Goal: Task Accomplishment & Management: Complete application form

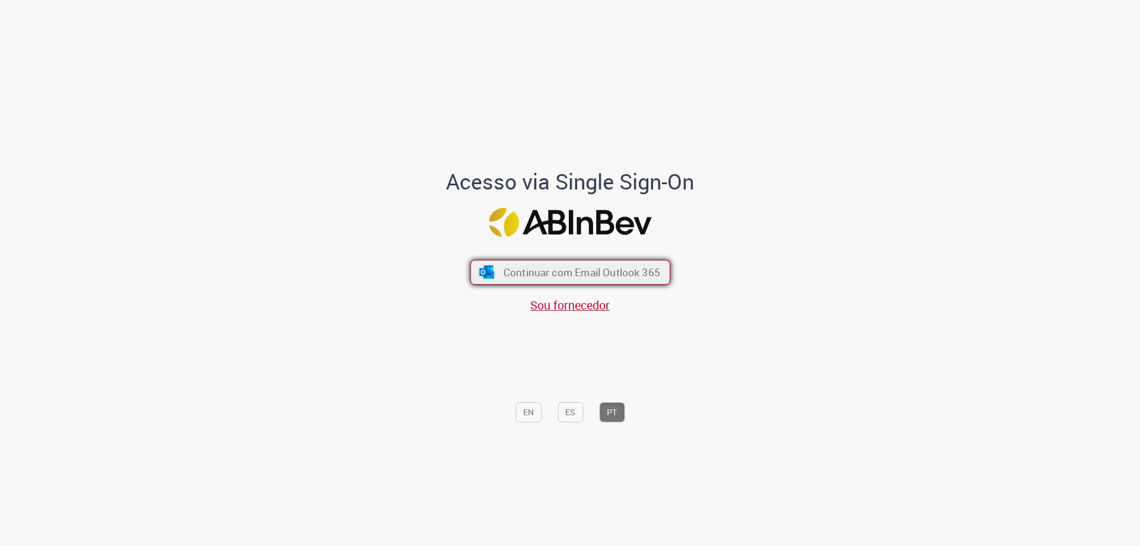
click at [611, 267] on span "Continuar com Email Outlook 365" at bounding box center [581, 272] width 157 height 14
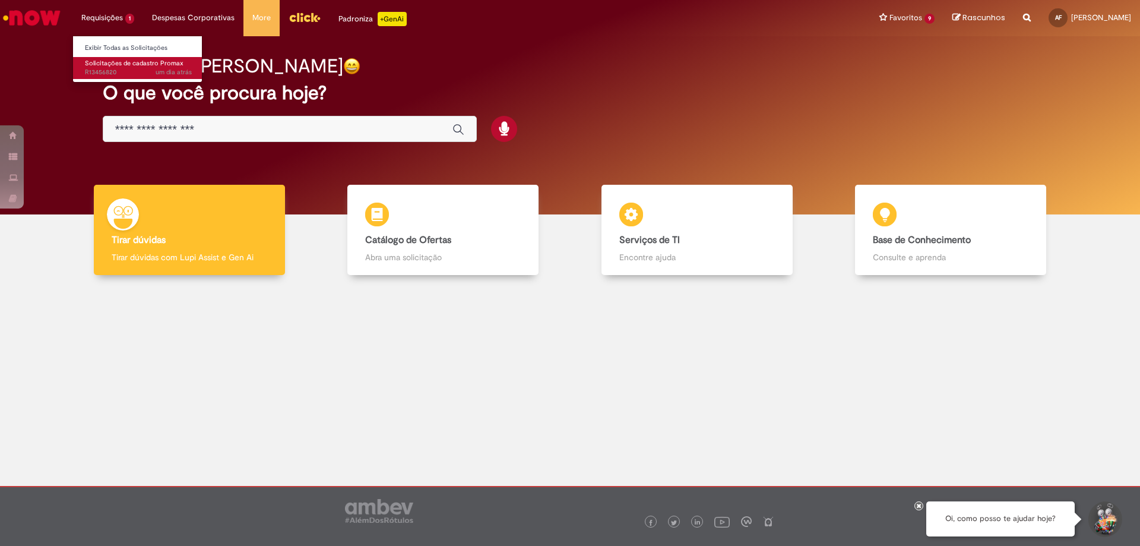
click at [127, 65] on span "Solicitações de cadastro Promax" at bounding box center [134, 63] width 99 height 9
click at [129, 65] on span "Solicitações de cadastro Promax" at bounding box center [134, 63] width 99 height 9
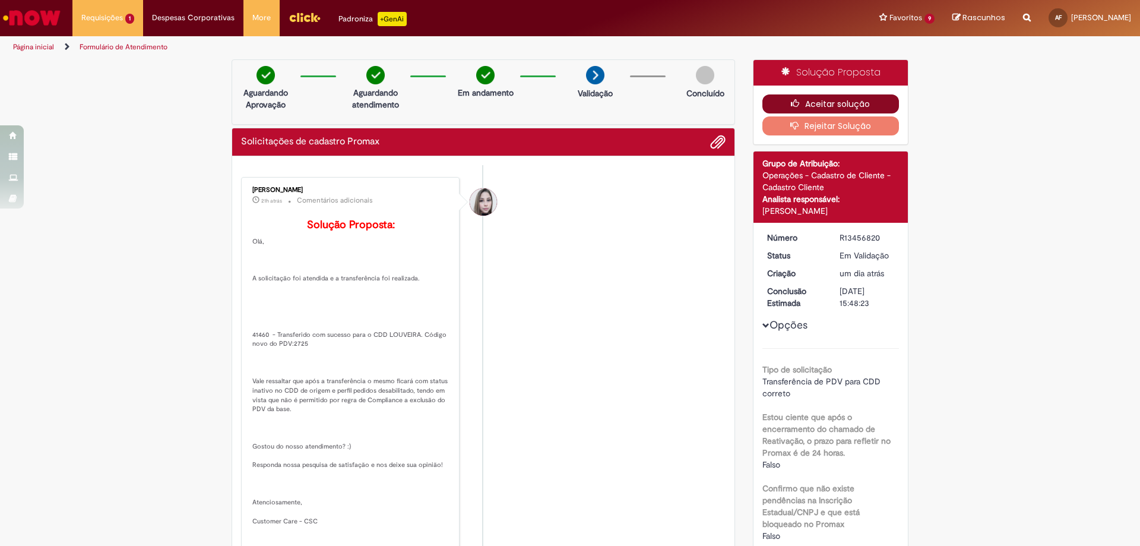
drag, startPoint x: 831, startPoint y: 92, endPoint x: 831, endPoint y: 103, distance: 10.7
click at [831, 100] on div "Aceitar solução Rejeitar Solução" at bounding box center [830, 114] width 155 height 59
click at [831, 103] on button "Aceitar solução" at bounding box center [830, 103] width 137 height 19
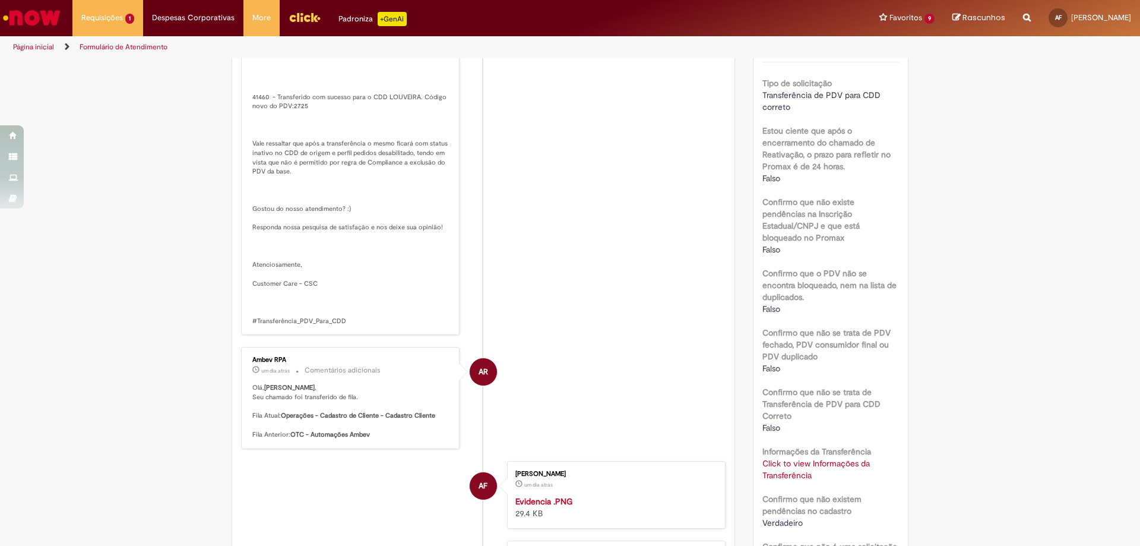
scroll to position [416, 0]
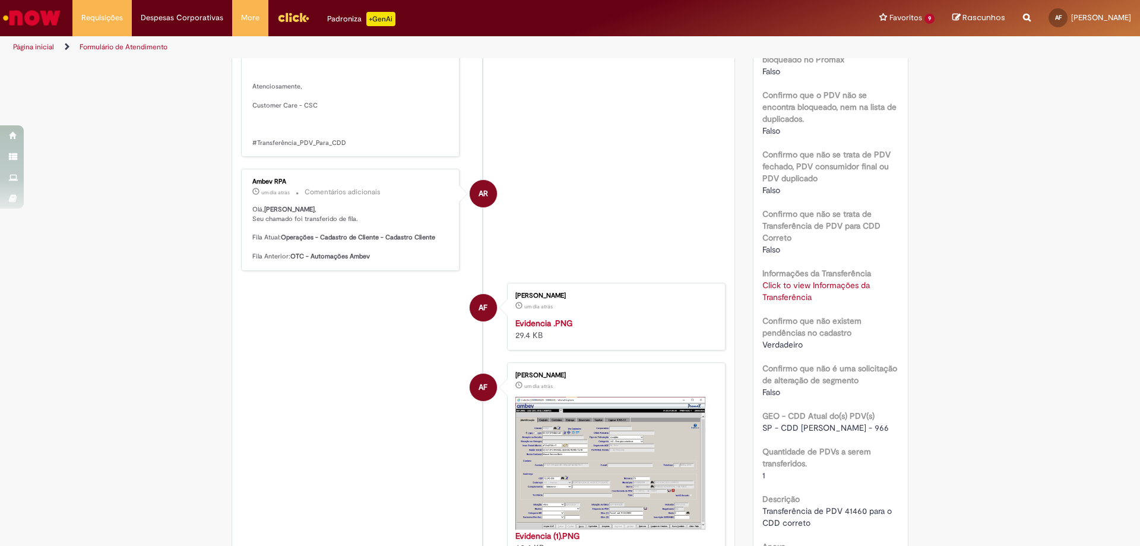
click at [779, 287] on link "Click to view Informações da Transferência" at bounding box center [815, 291] width 107 height 23
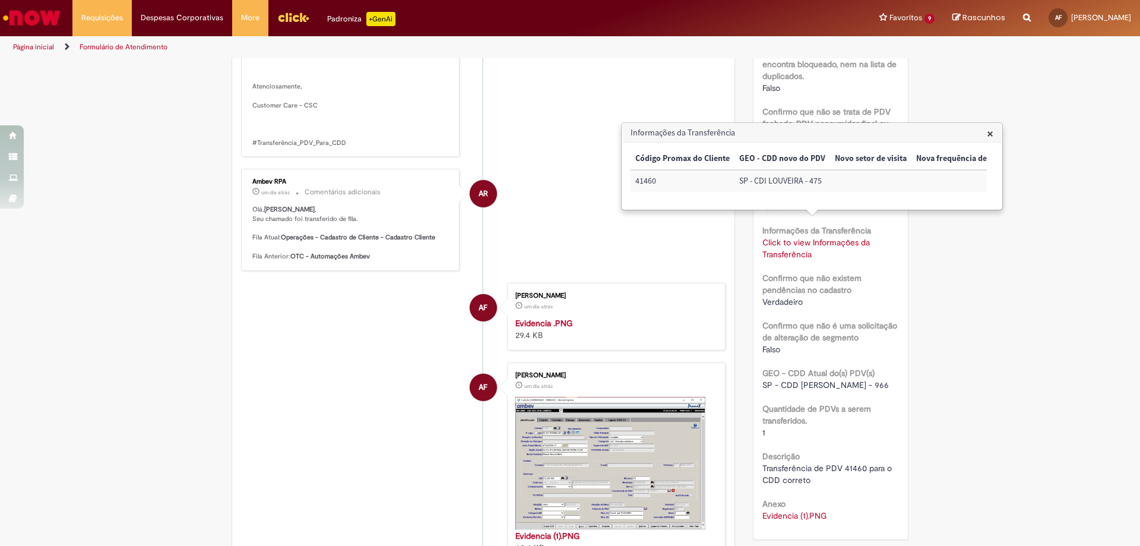
click at [645, 180] on td "41460" at bounding box center [682, 181] width 104 height 22
copy td "41460"
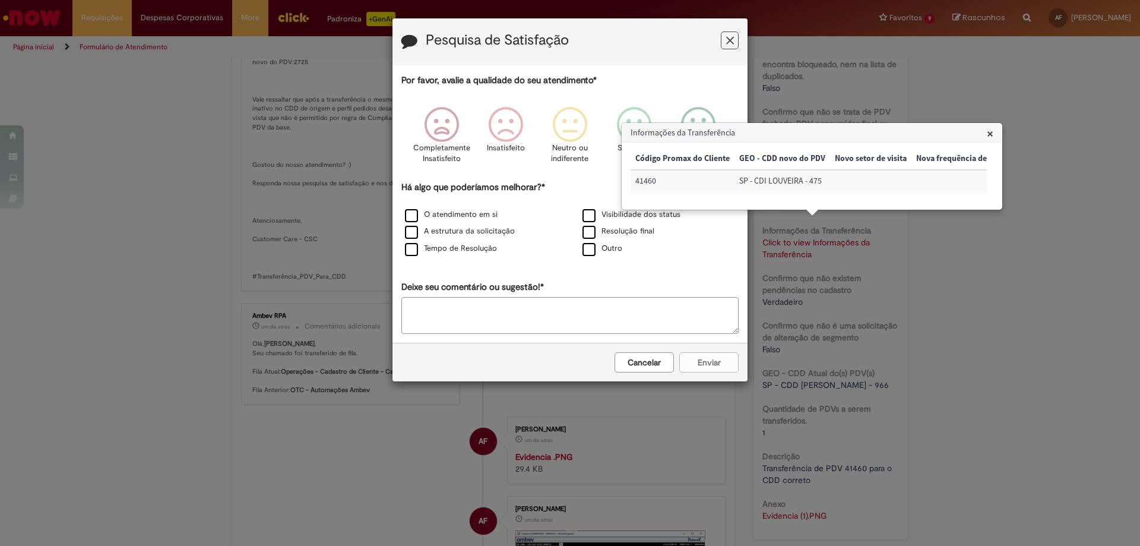
click at [996, 128] on h3 "Informações da Transferência" at bounding box center [811, 132] width 379 height 19
click at [993, 129] on span "×" at bounding box center [990, 133] width 7 height 16
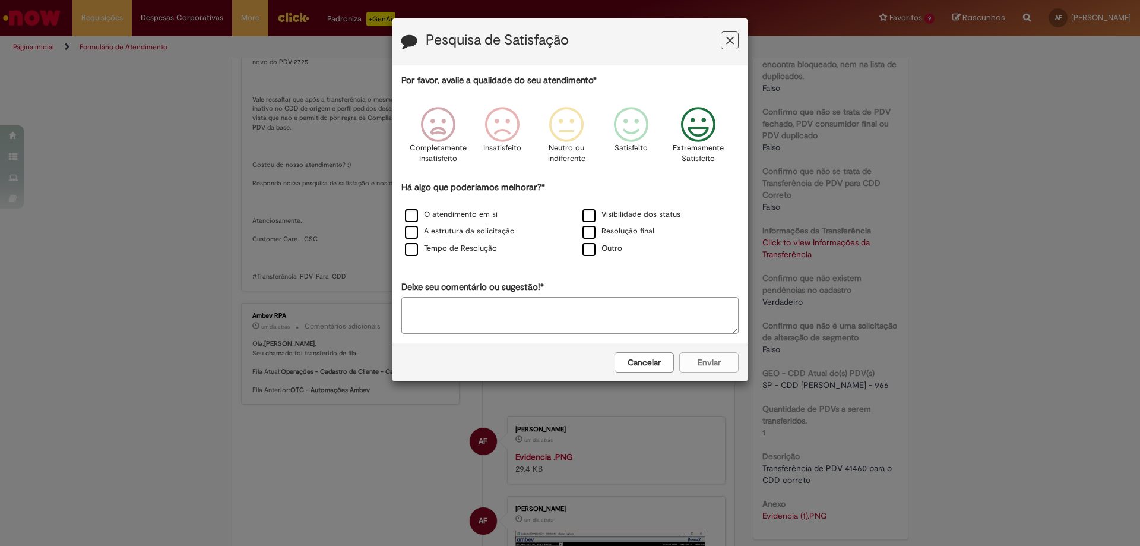
click at [705, 148] on p "Extremamente Satisfeito" at bounding box center [698, 153] width 51 height 22
click at [412, 237] on label "A estrutura da solicitação" at bounding box center [460, 231] width 110 height 11
click at [726, 366] on button "Enviar" at bounding box center [708, 362] width 59 height 20
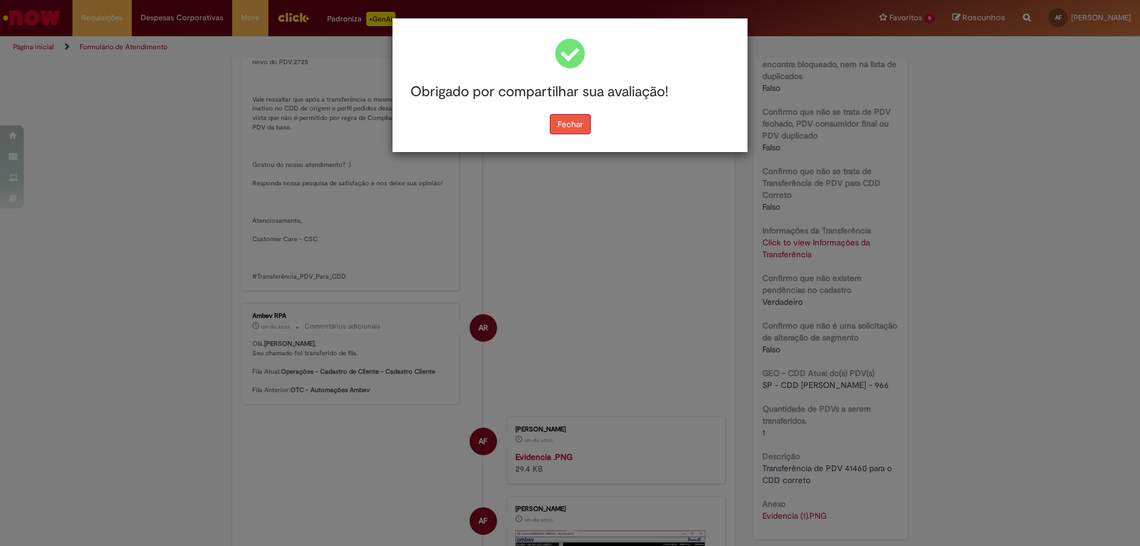
click at [554, 125] on button "Fechar" at bounding box center [570, 124] width 41 height 20
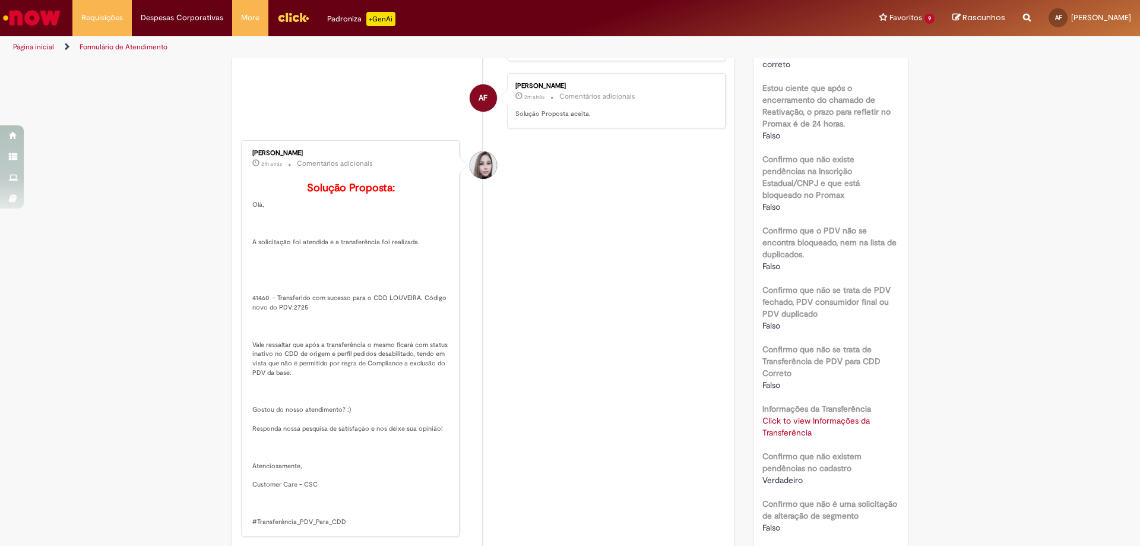
scroll to position [0, 0]
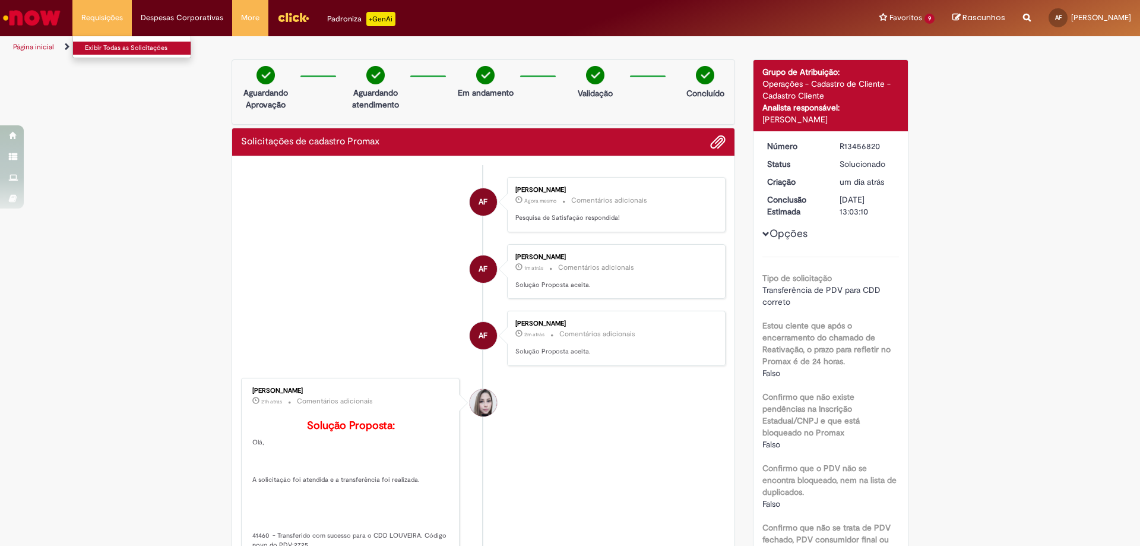
click at [124, 44] on link "Exibir Todas as Solicitações" at bounding box center [138, 48] width 131 height 13
